Goal: Information Seeking & Learning: Learn about a topic

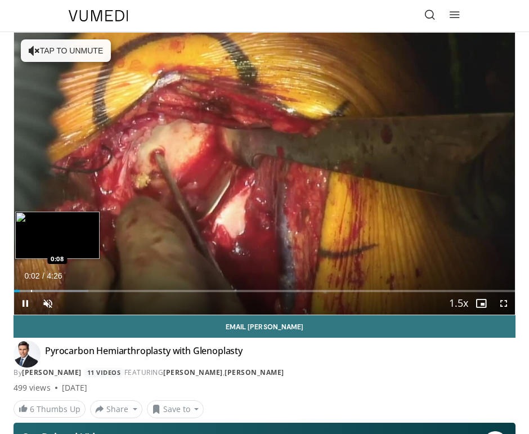
click at [31, 290] on div "Progress Bar" at bounding box center [31, 291] width 1 height 2
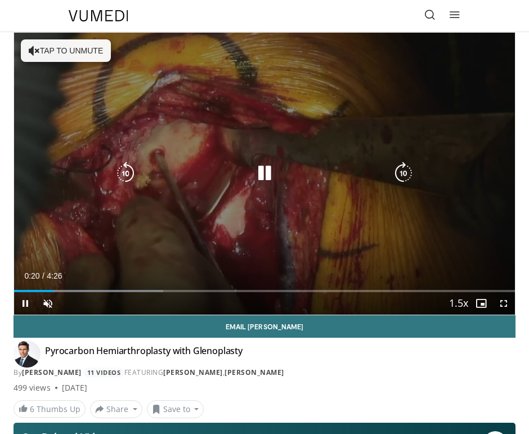
click at [44, 46] on button "Tap to unmute" at bounding box center [66, 50] width 90 height 23
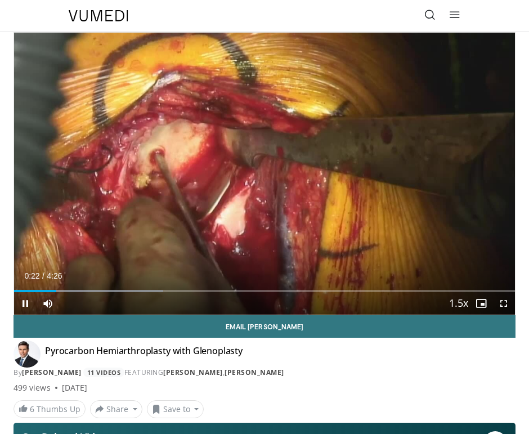
click at [65, 293] on div "Current Time 0:22 / Duration 4:26 Pause Skip Backward Skip Forward Mute 0% Load…" at bounding box center [264, 303] width 501 height 23
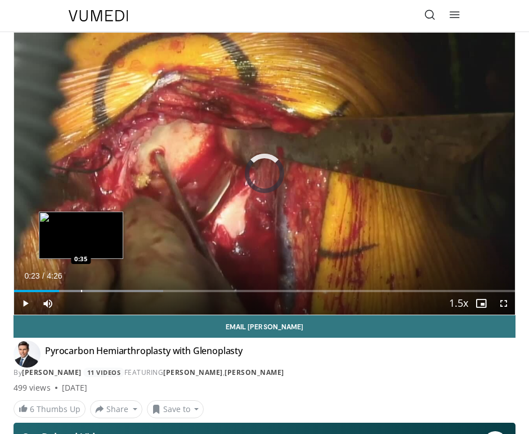
click at [81, 285] on div "Loaded : 29.79% 0:23 0:35" at bounding box center [264, 286] width 501 height 11
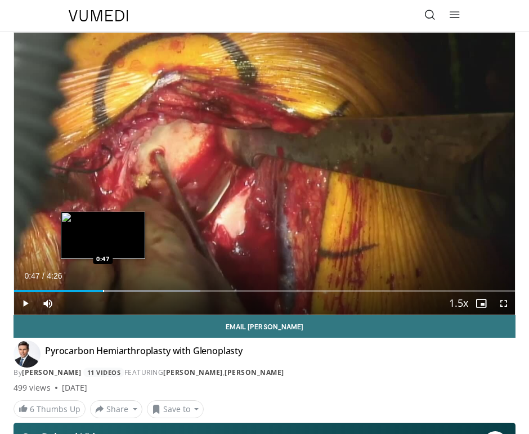
click at [102, 287] on div "Loaded : 37.24% 0:37 0:47" at bounding box center [264, 286] width 501 height 11
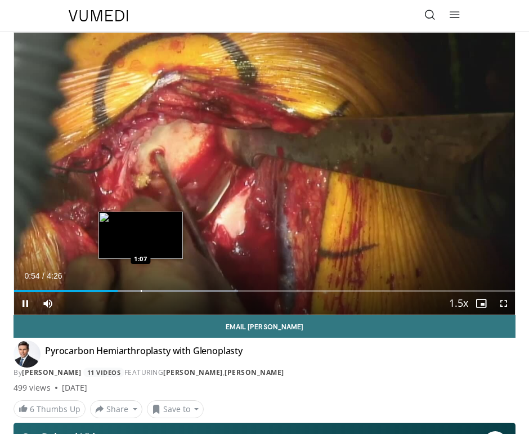
click at [141, 288] on div "Loaded : 44.69% 0:54 1:07" at bounding box center [264, 286] width 501 height 11
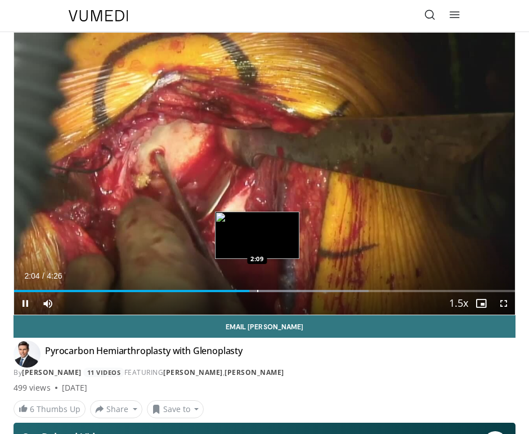
click at [257, 289] on div "Loaded : 70.78% 2:05 2:09" at bounding box center [264, 286] width 501 height 11
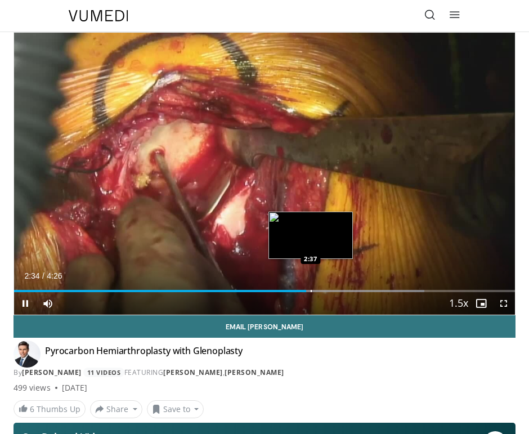
click at [312, 290] on div "Progress Bar" at bounding box center [311, 291] width 1 height 2
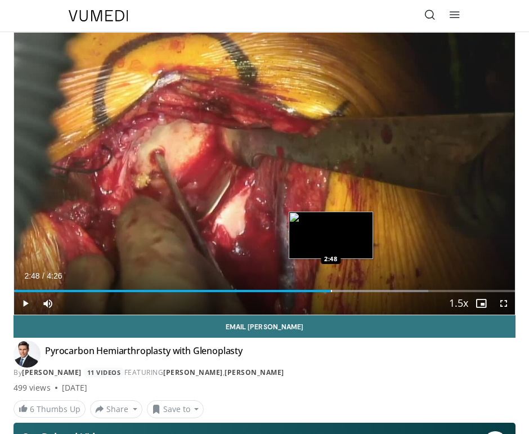
click at [330, 288] on div "Loaded : 82.73% 2:48 2:48" at bounding box center [264, 286] width 501 height 11
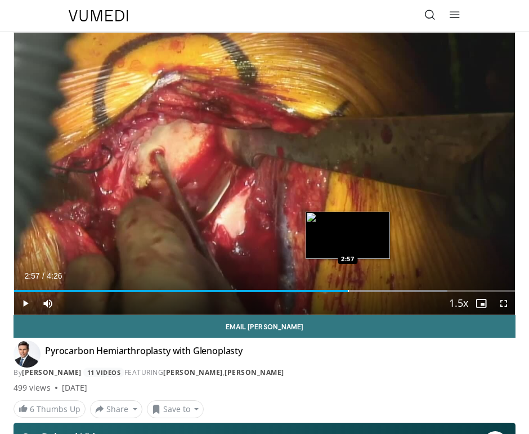
click at [347, 287] on div "Loaded : 86.49% 2:57 2:57" at bounding box center [264, 286] width 501 height 11
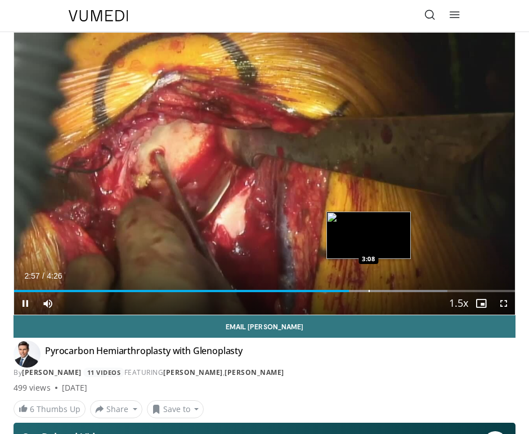
click at [369, 285] on div "Loaded : 86.49% 2:57 3:08" at bounding box center [264, 286] width 501 height 11
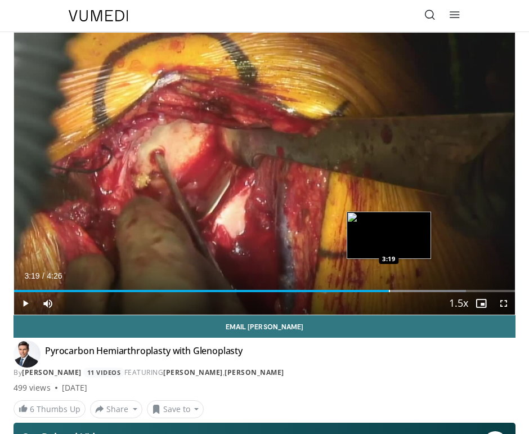
click at [389, 285] on div "Loaded : 90.25% 3:19 3:19" at bounding box center [264, 286] width 501 height 11
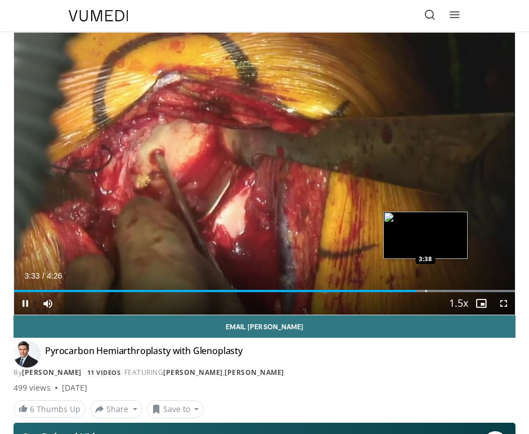
click at [426, 287] on div "Loaded : 100.00% 3:33 3:38" at bounding box center [264, 286] width 501 height 11
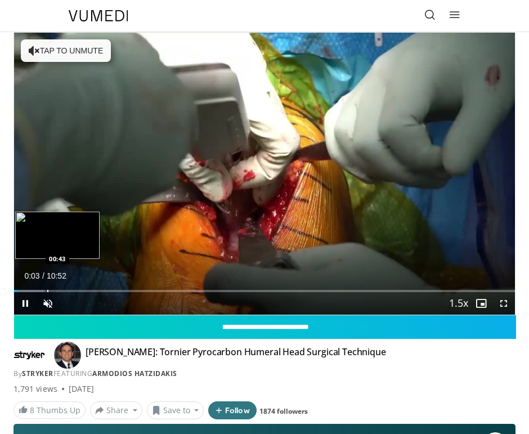
click at [47, 290] on div "Progress Bar" at bounding box center [47, 291] width 1 height 2
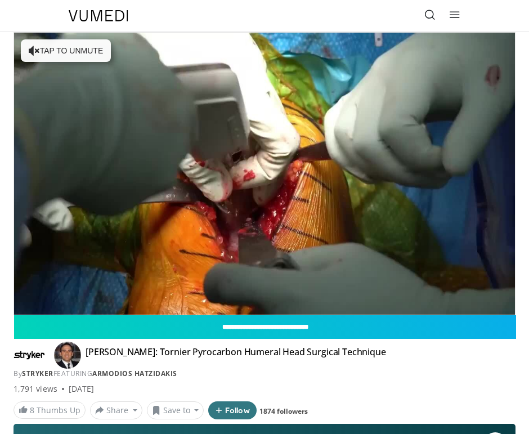
click at [77, 292] on div "10 seconds Tap to unmute" at bounding box center [264, 174] width 501 height 282
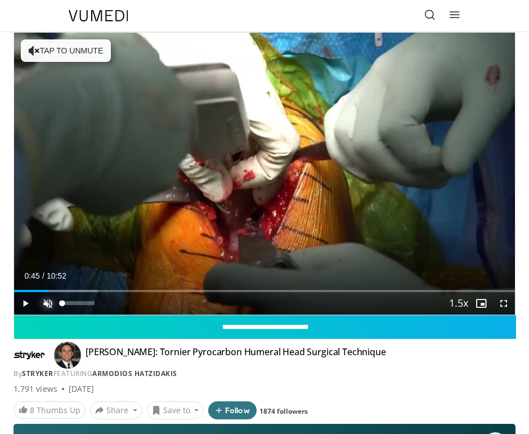
click at [46, 302] on span "Video Player" at bounding box center [48, 303] width 23 height 23
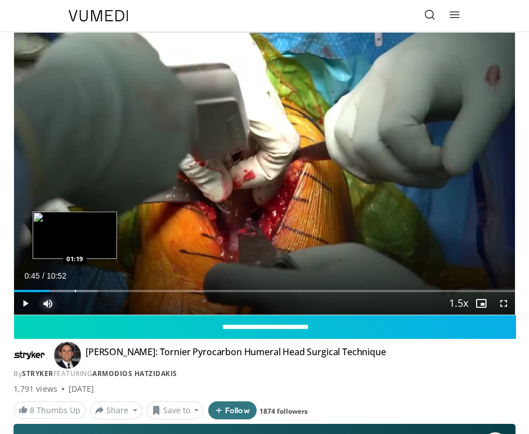
click at [75, 287] on div "Loaded : 16.72% 00:45 01:19" at bounding box center [264, 286] width 501 height 11
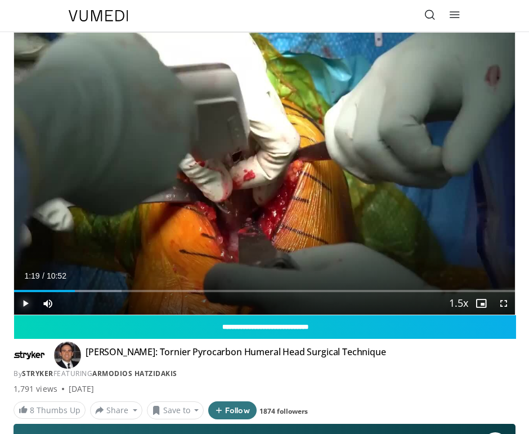
click at [29, 299] on span "Video Player" at bounding box center [25, 303] width 23 height 23
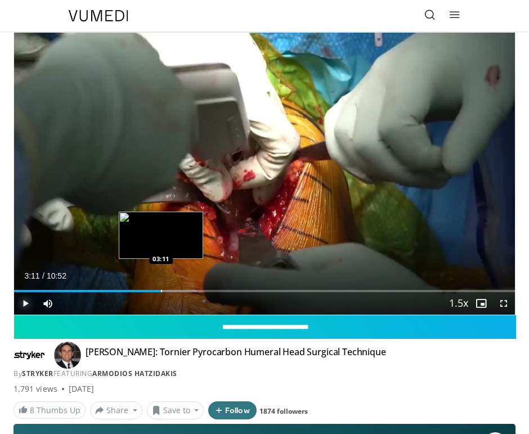
click at [161, 288] on div "Loaded : 36.49% 03:11 03:11" at bounding box center [264, 286] width 501 height 11
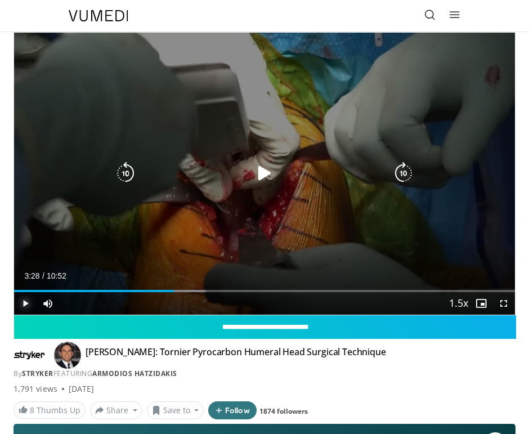
click at [174, 288] on div "Loaded : 38.33% 03:28 03:11" at bounding box center [264, 286] width 501 height 11
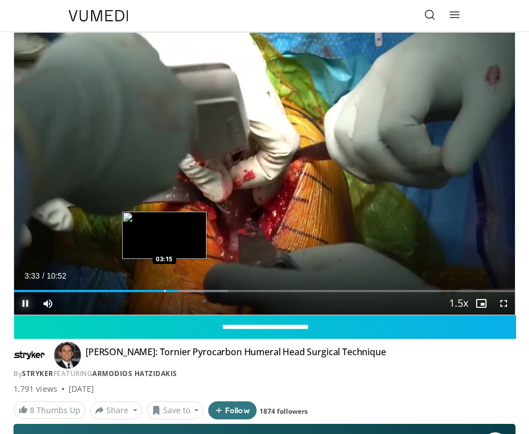
click at [164, 288] on div "Loaded : 42.57% 03:34 03:15" at bounding box center [264, 286] width 501 height 11
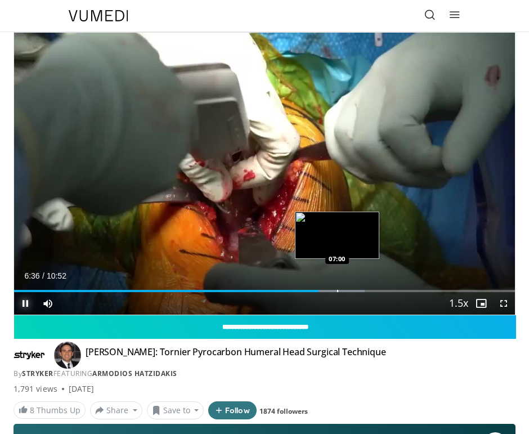
click at [337, 285] on div "Loaded : 69.95% 06:36 07:00" at bounding box center [264, 286] width 501 height 11
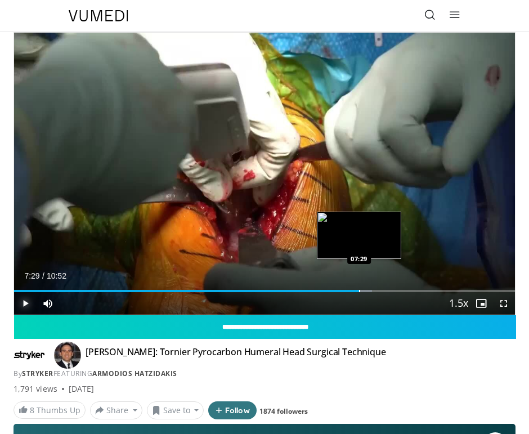
click at [359, 289] on div "Loaded : 71.47% 07:29 07:29" at bounding box center [264, 286] width 501 height 11
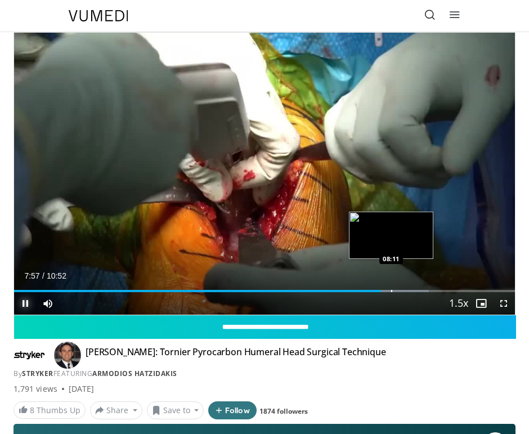
click at [391, 290] on div "Progress Bar" at bounding box center [391, 291] width 1 height 2
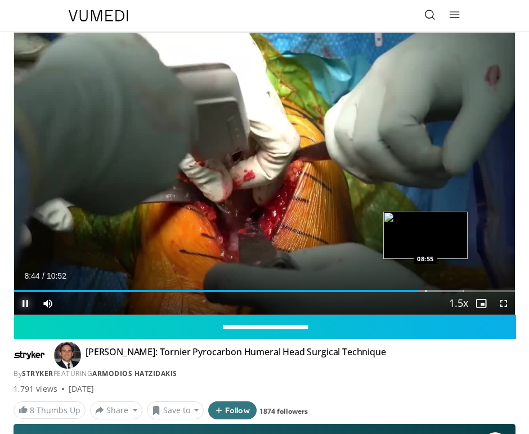
click at [426, 290] on div "Progress Bar" at bounding box center [426, 291] width 1 height 2
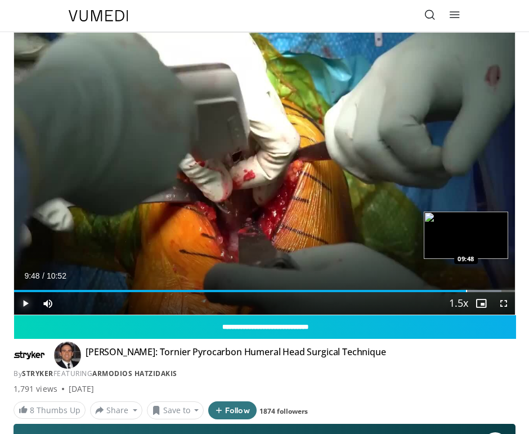
click at [466, 288] on div "Loaded : 97.32% 09:31 09:48" at bounding box center [264, 286] width 501 height 11
click at [473, 287] on div "Loaded : 100.00% 09:52 09:58" at bounding box center [264, 286] width 501 height 11
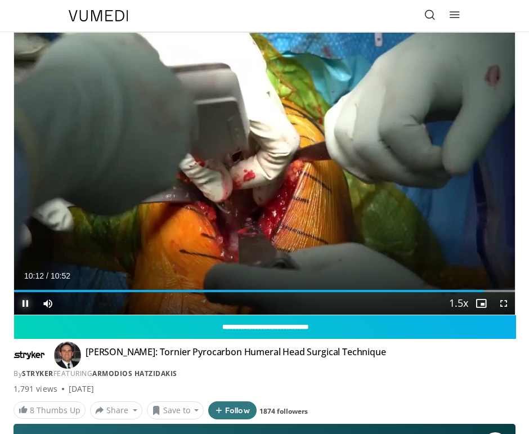
click at [25, 301] on span "Video Player" at bounding box center [25, 303] width 23 height 23
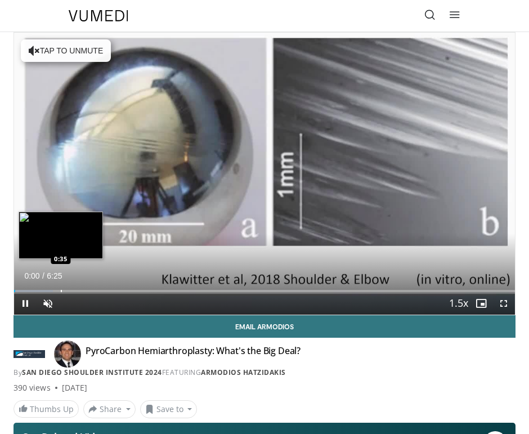
click at [60, 289] on div "Loaded : 7.71% 0:01 0:35" at bounding box center [264, 286] width 501 height 11
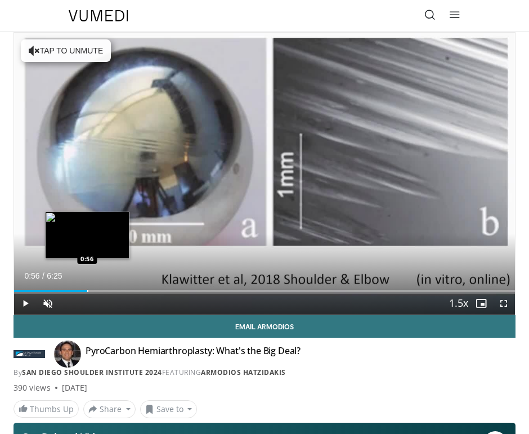
click at [87, 286] on div "Loaded : 12.87% 0:56 0:56" at bounding box center [264, 286] width 501 height 11
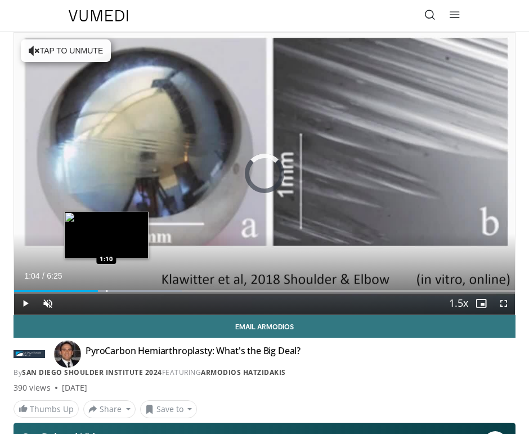
click at [106, 290] on div "Progress Bar" at bounding box center [106, 291] width 1 height 2
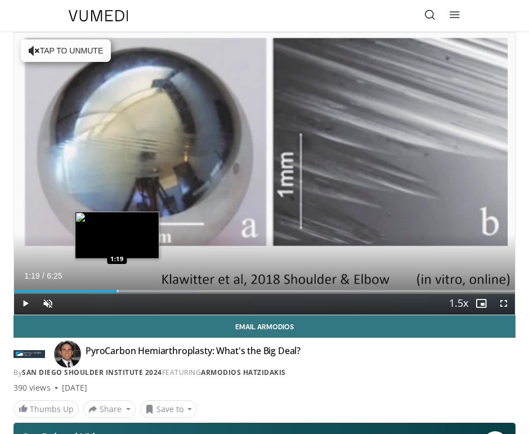
click at [117, 290] on div "Progress Bar" at bounding box center [117, 291] width 1 height 2
click at [130, 289] on div "Loaded : 38.63% 1:29 1:29" at bounding box center [264, 286] width 501 height 11
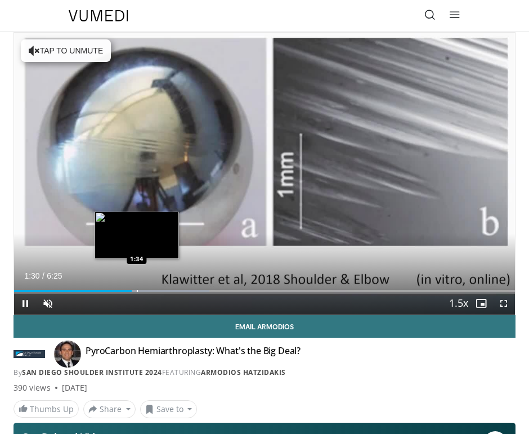
click at [137, 289] on div "Loaded : 38.96% 1:30 1:34" at bounding box center [264, 286] width 501 height 11
click at [145, 289] on div "Loaded : 41.21% 1:35 1:40" at bounding box center [264, 286] width 501 height 11
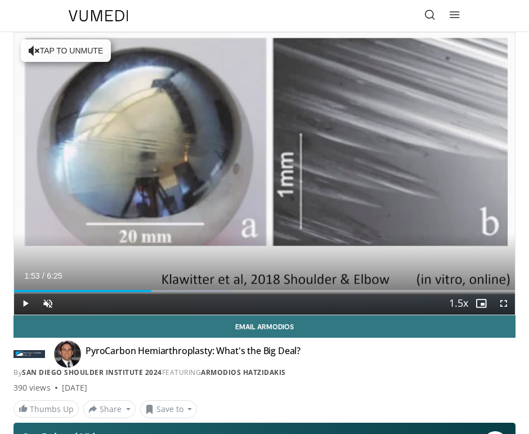
click at [162, 290] on div "Progress Bar" at bounding box center [162, 291] width 1 height 2
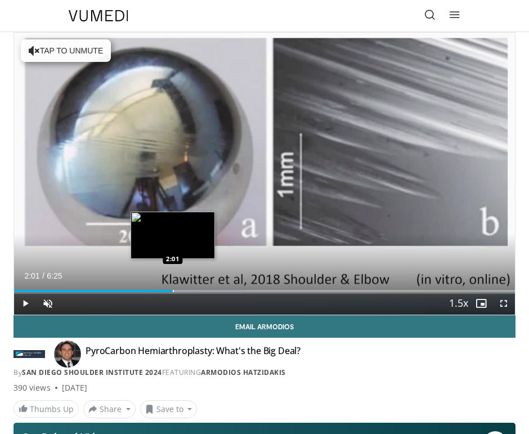
click at [173, 290] on div "Progress Bar" at bounding box center [173, 291] width 1 height 2
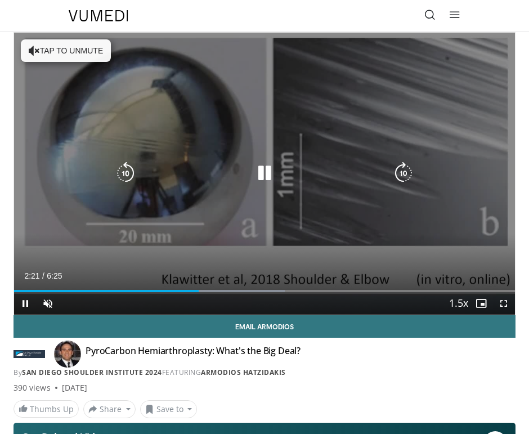
click at [79, 46] on button "Tap to unmute" at bounding box center [66, 50] width 90 height 23
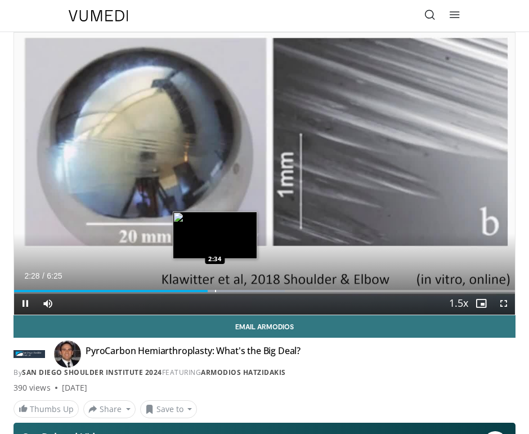
click at [214, 287] on video-js "**********" at bounding box center [264, 174] width 501 height 282
click at [223, 290] on div "Progress Bar" at bounding box center [223, 291] width 1 height 2
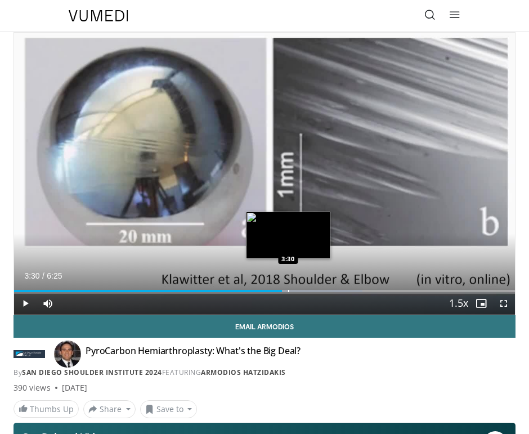
click at [288, 289] on div "Loaded : 69.55% 3:30 3:30" at bounding box center [264, 286] width 501 height 11
click at [303, 290] on div "Progress Bar" at bounding box center [303, 291] width 1 height 2
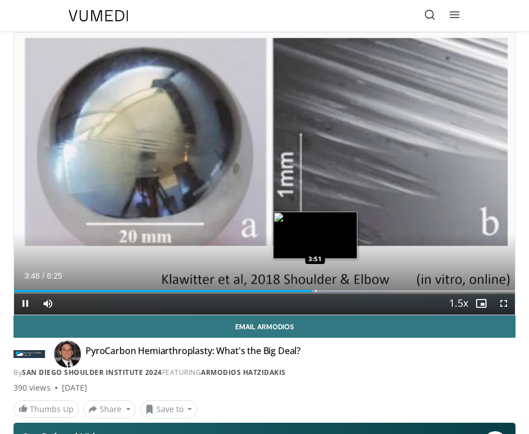
click at [315, 289] on div "Loaded : 74.70% 3:48 3:51" at bounding box center [264, 286] width 501 height 11
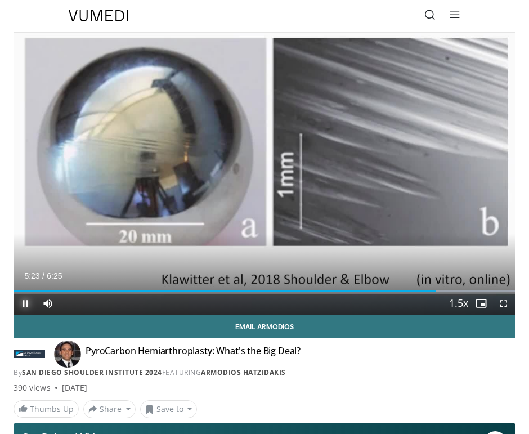
click at [23, 302] on span "Video Player" at bounding box center [25, 303] width 23 height 23
